Goal: Information Seeking & Learning: Learn about a topic

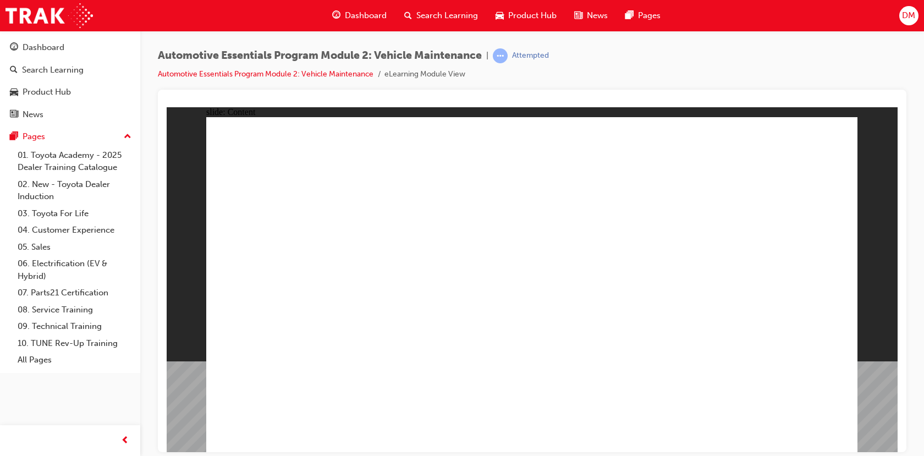
drag, startPoint x: 167, startPoint y: 107, endPoint x: 802, endPoint y: 435, distance: 714.9
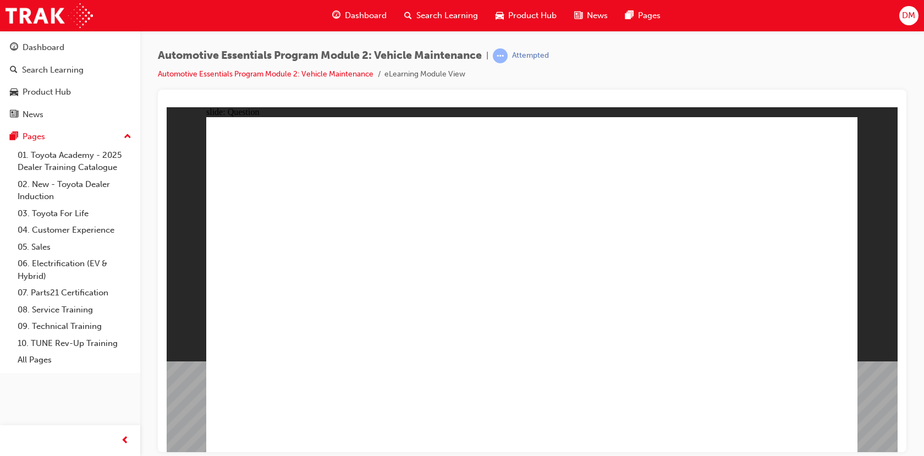
radio input "true"
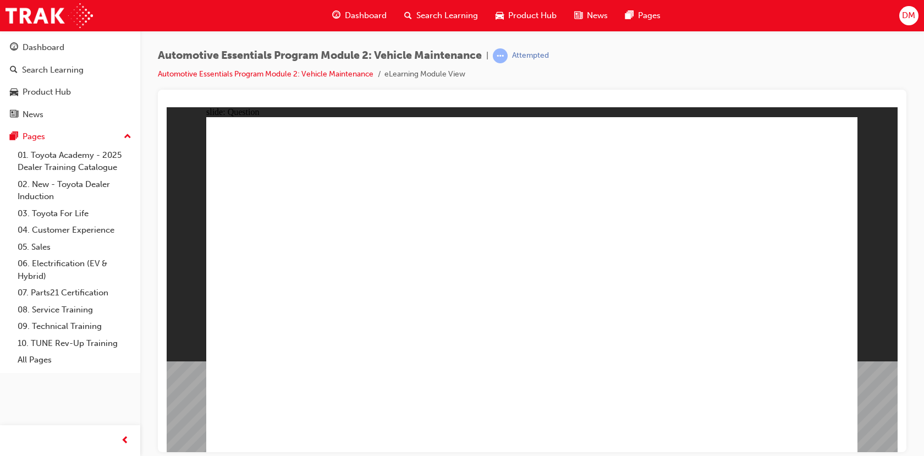
radio input "true"
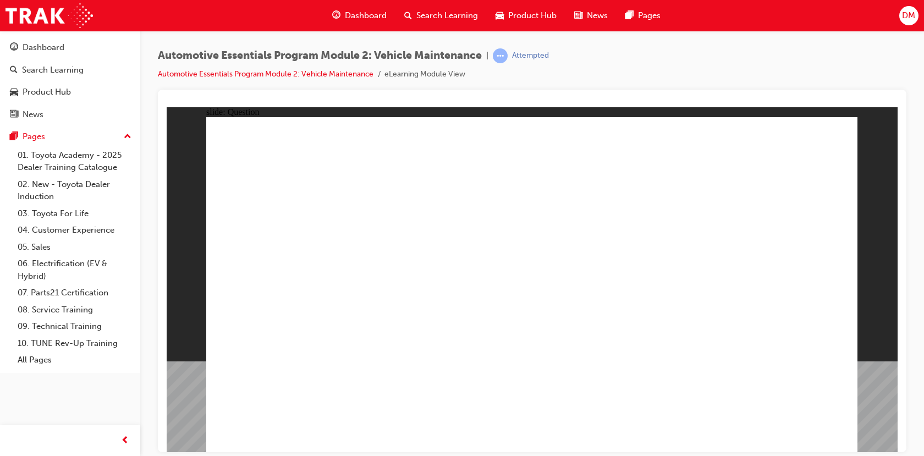
radio input "true"
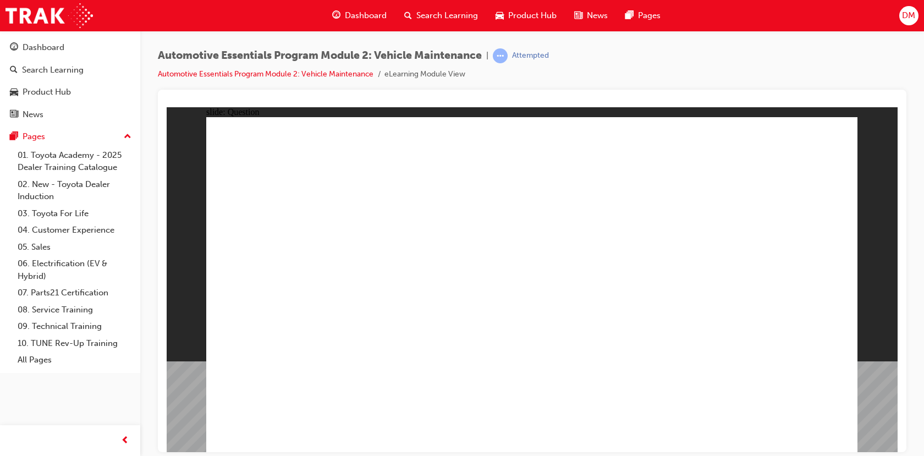
radio input "true"
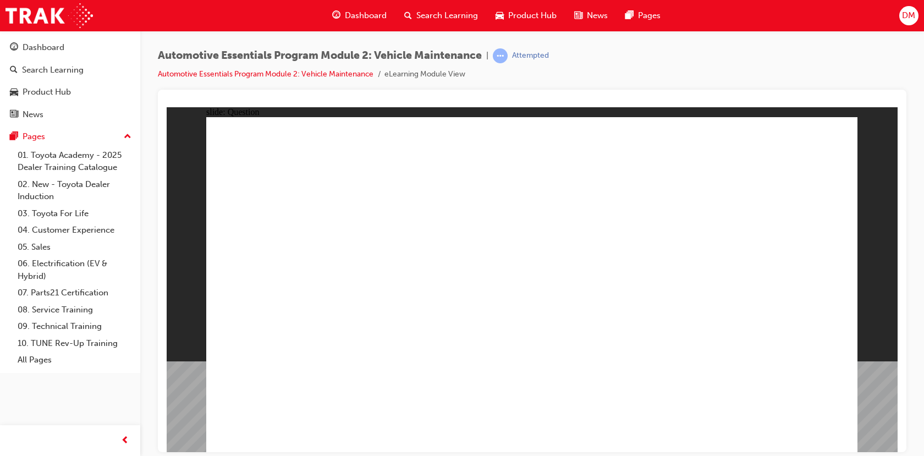
radio input "true"
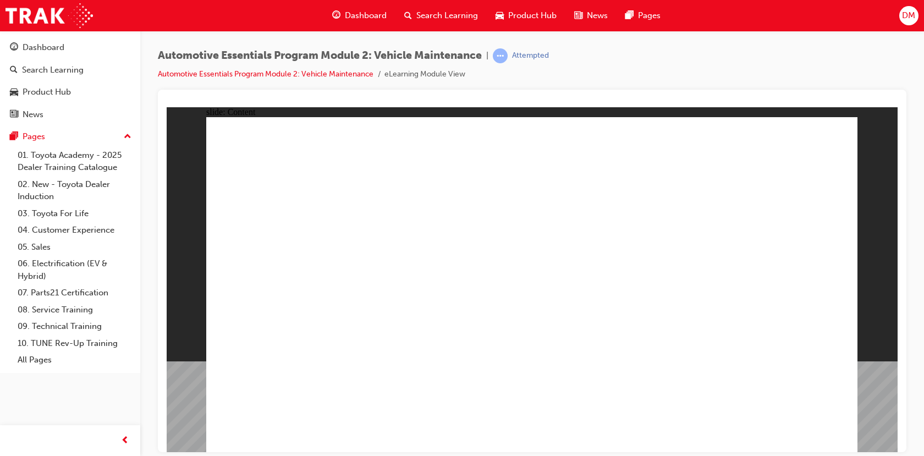
radio input "true"
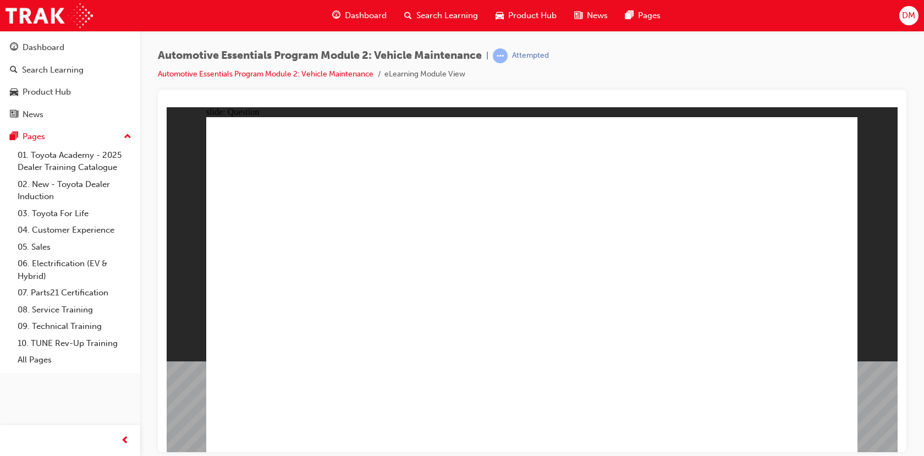
radio input "true"
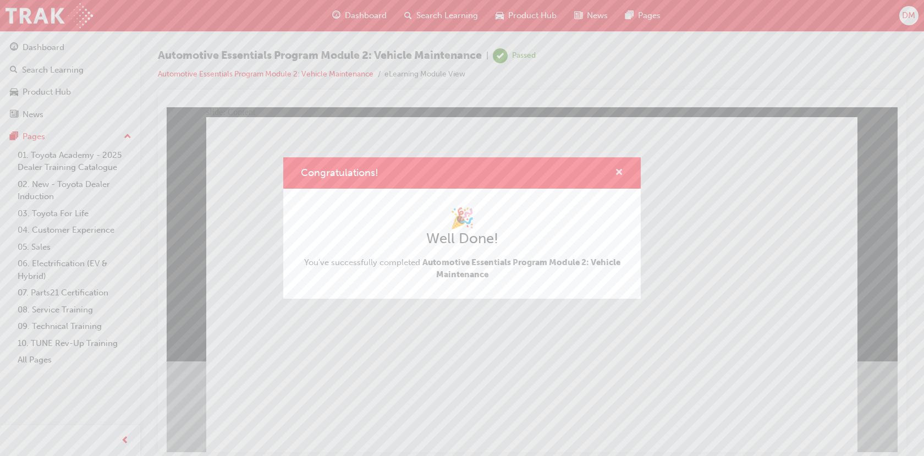
click at [622, 175] on span "cross-icon" at bounding box center [619, 173] width 8 height 10
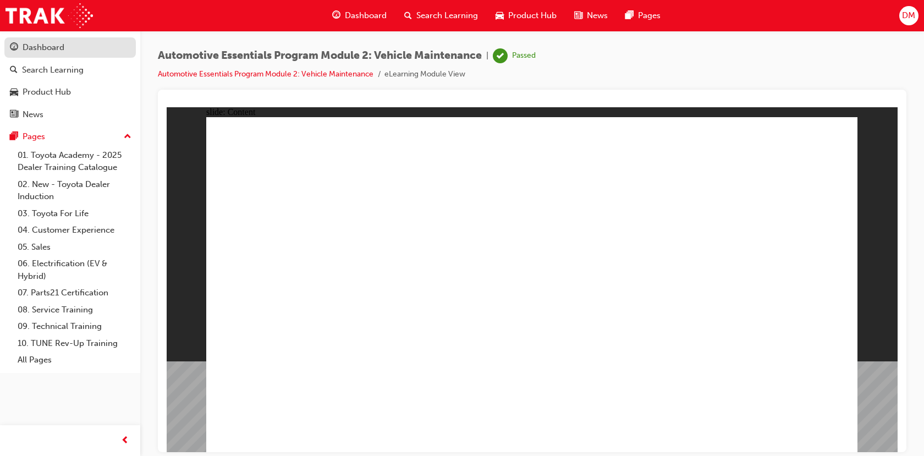
click at [74, 51] on div "Dashboard" at bounding box center [70, 48] width 120 height 14
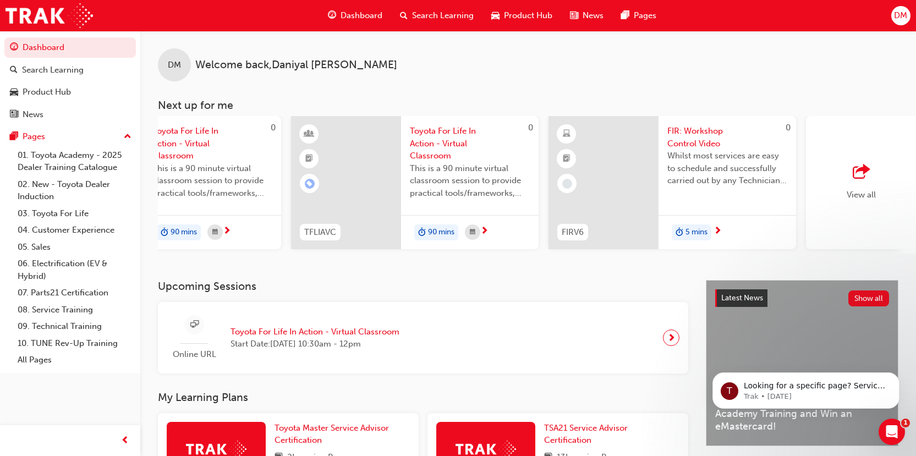
scroll to position [0, 785]
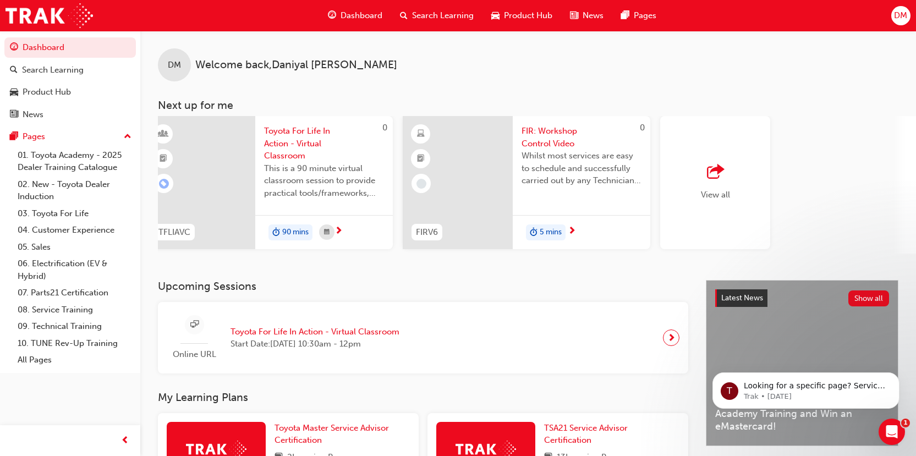
click at [746, 193] on div "View all" at bounding box center [715, 182] width 110 height 133
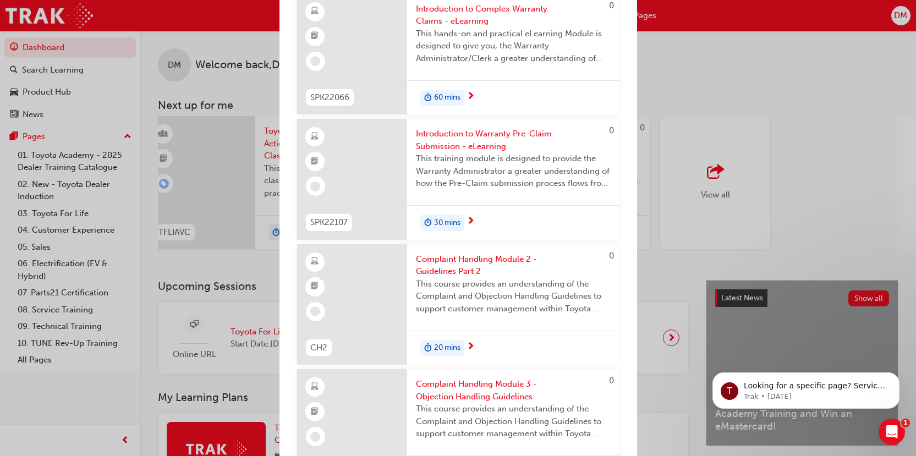
scroll to position [2049, 0]
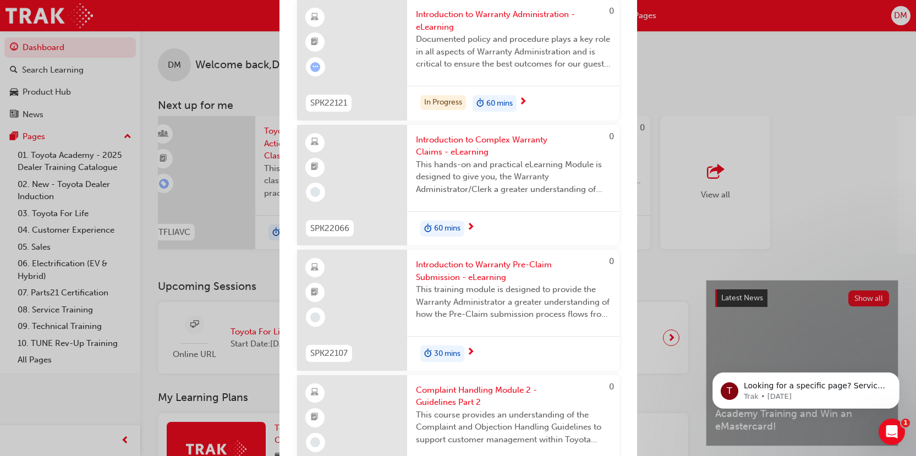
click at [864, 117] on div "Next up for me 0 TSA21_L1 TSA21_L1 Service Advisor Certification (Quiz) To beco…" at bounding box center [458, 228] width 916 height 456
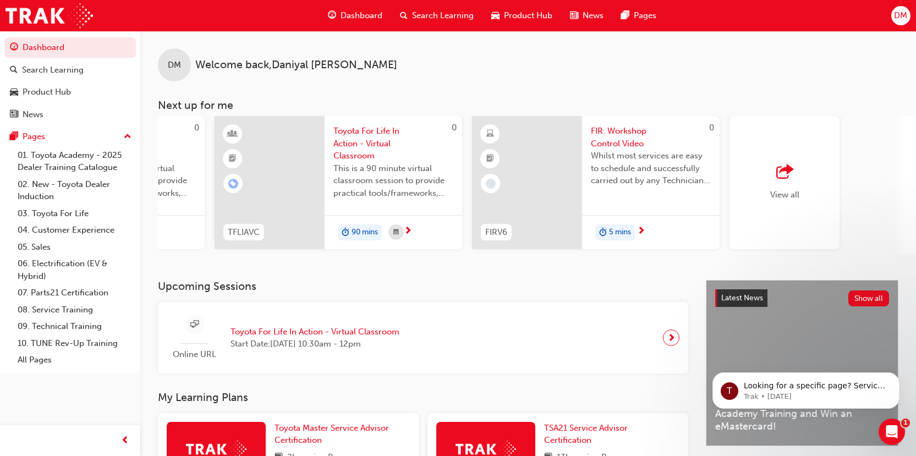
scroll to position [0, 725]
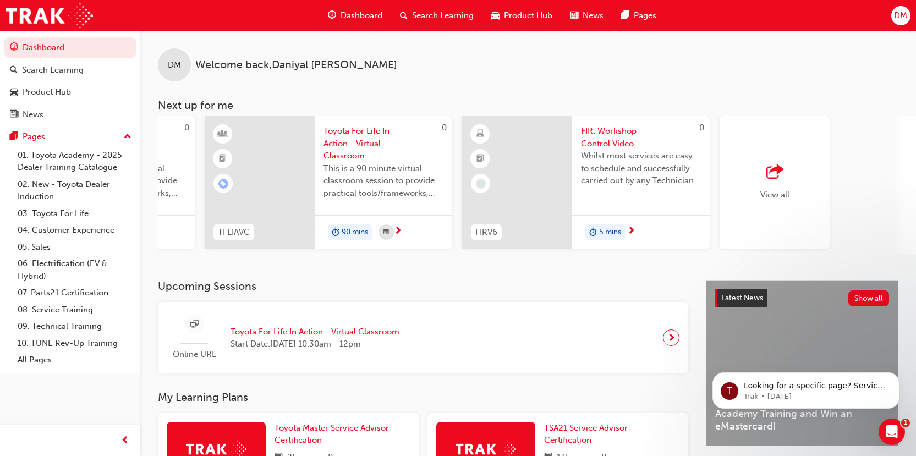
click at [815, 202] on div "View all" at bounding box center [774, 182] width 110 height 133
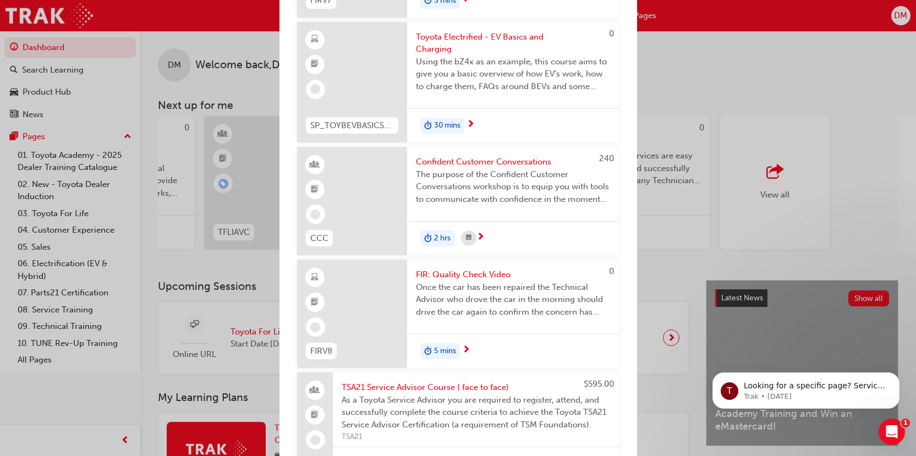
scroll to position [1375, 0]
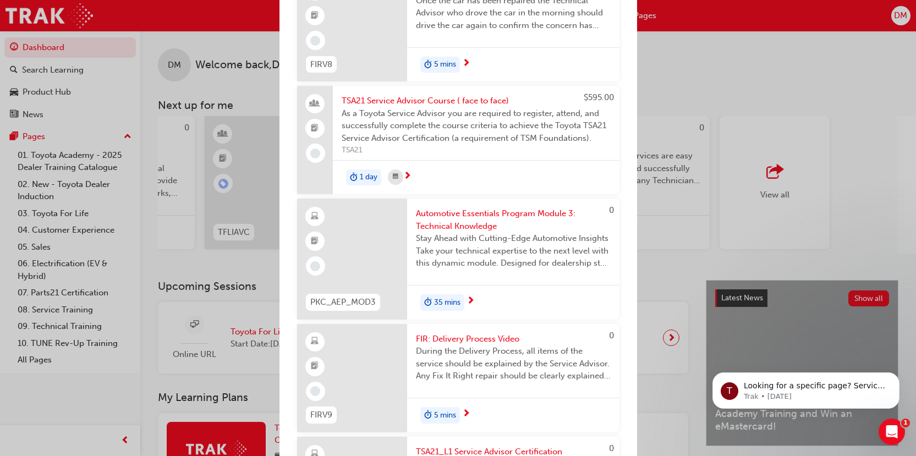
click at [714, 82] on div "Next up for me 0 TSA21_L1 TSA21_L1 Service Advisor Certification (Quiz) To beco…" at bounding box center [458, 228] width 916 height 456
